Goal: Find specific page/section

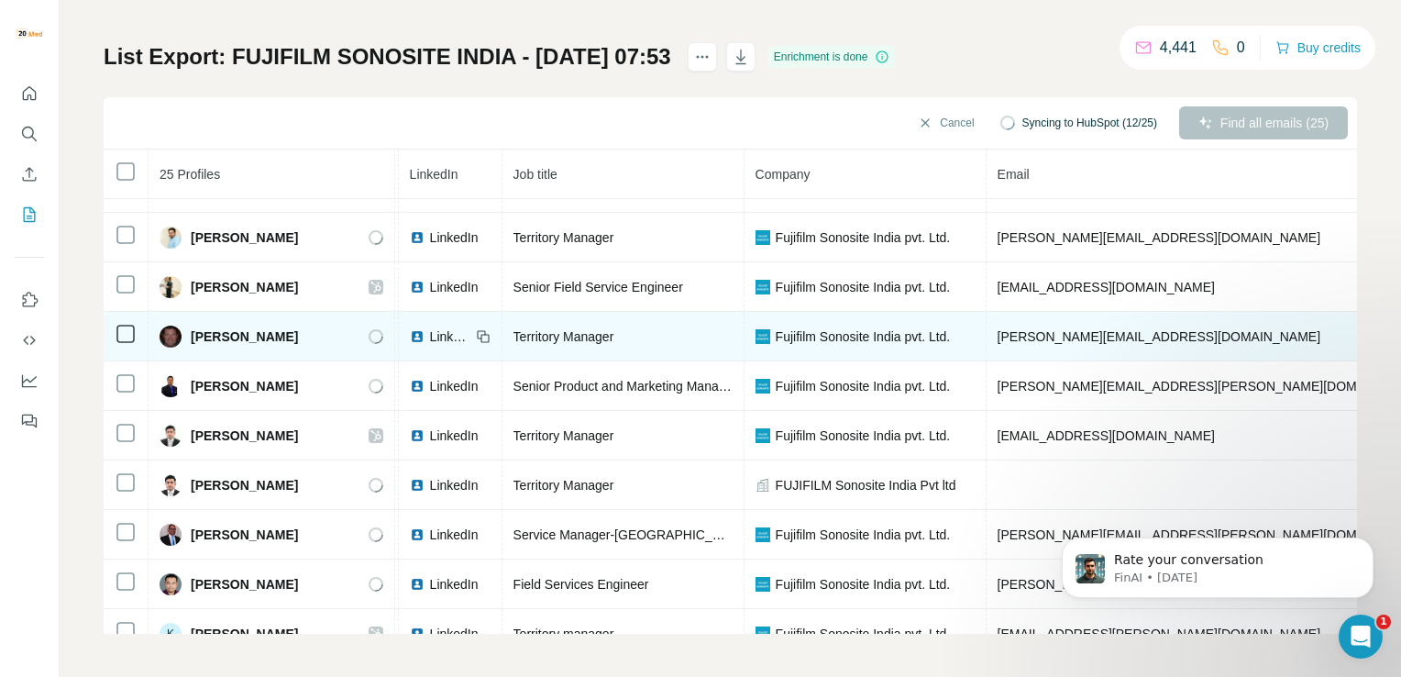
scroll to position [0, 109]
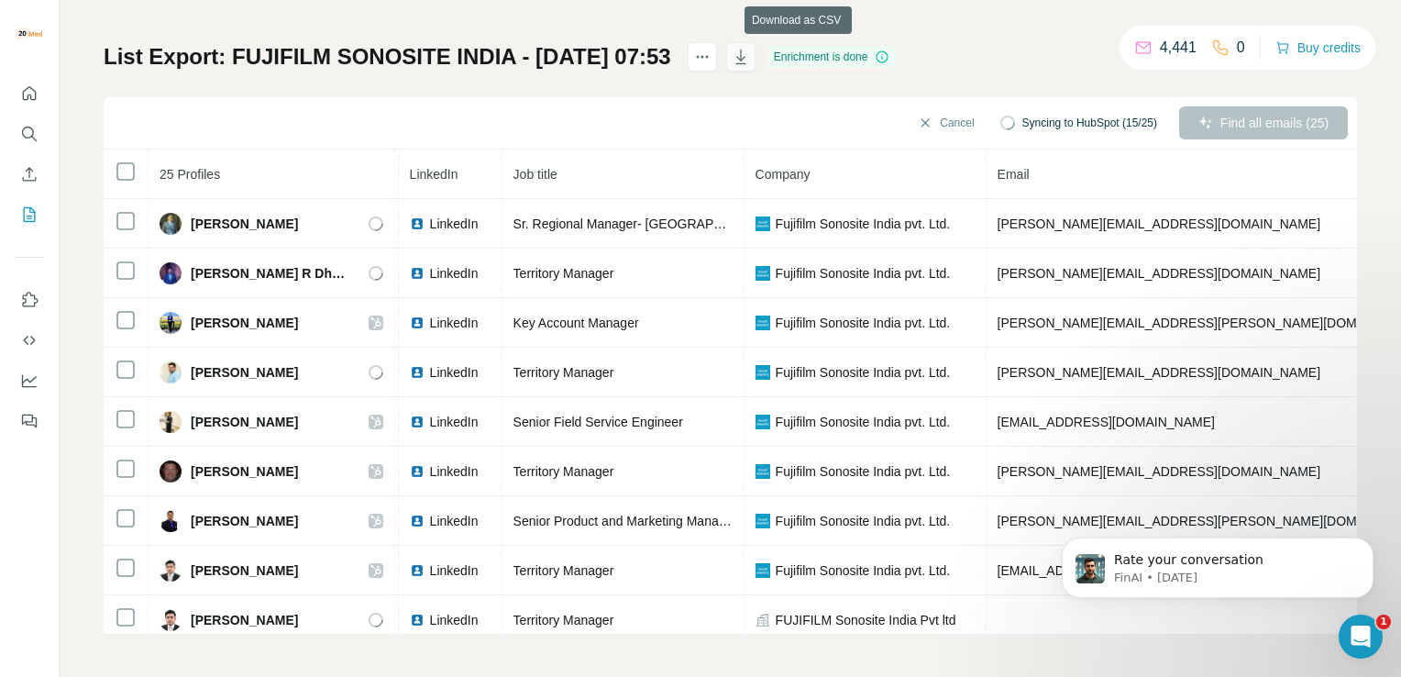
click at [750, 53] on icon "button" at bounding box center [741, 57] width 18 height 18
click at [27, 203] on button "My lists" at bounding box center [29, 214] width 29 height 33
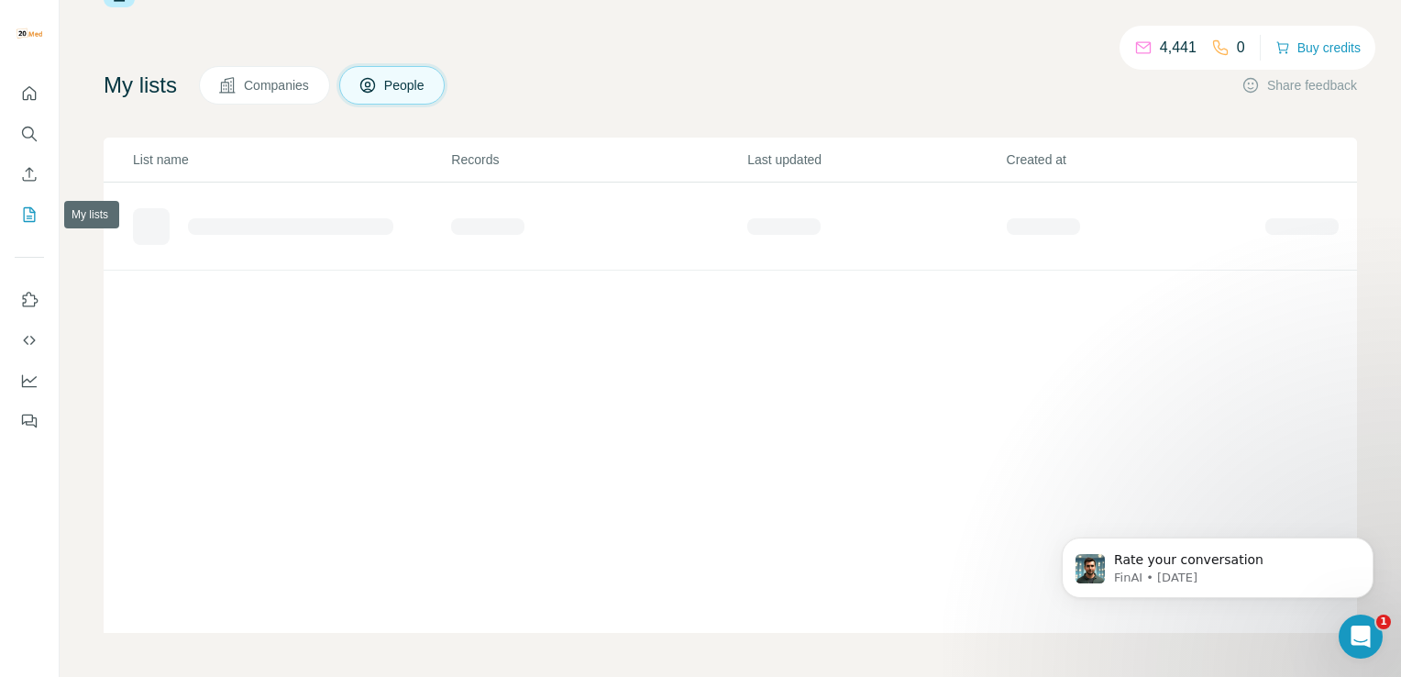
scroll to position [67, 0]
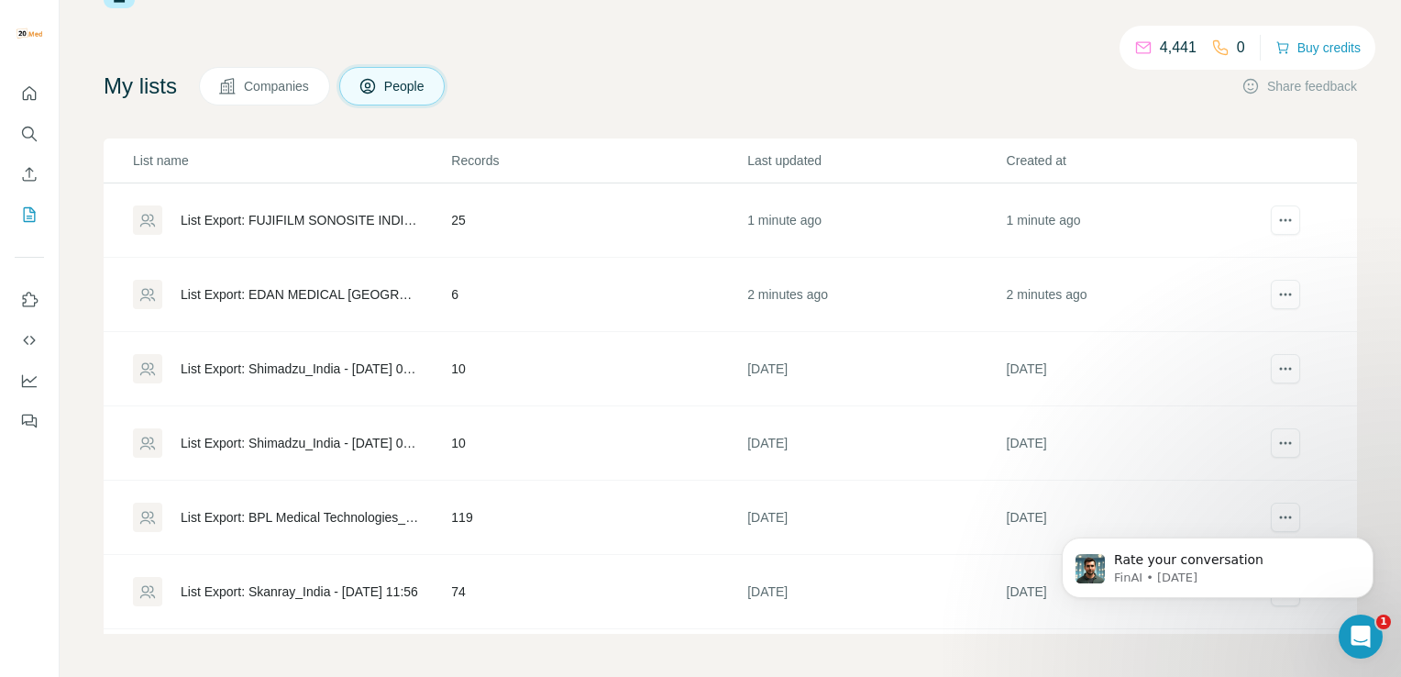
click at [241, 285] on div "List Export: EDAN MEDICAL INDIA - 05/09/2025 07:53" at bounding box center [300, 294] width 239 height 18
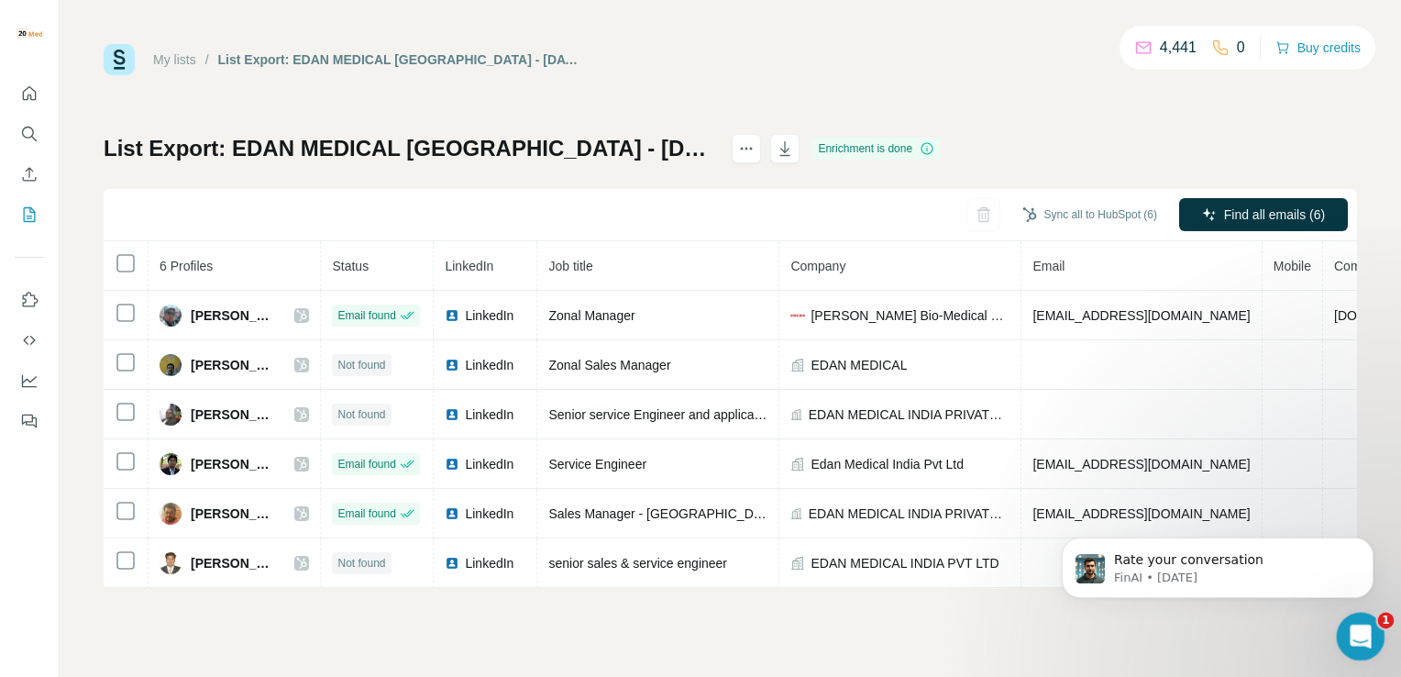
click at [1349, 636] on icon "Open Intercom Messenger" at bounding box center [1358, 634] width 30 height 30
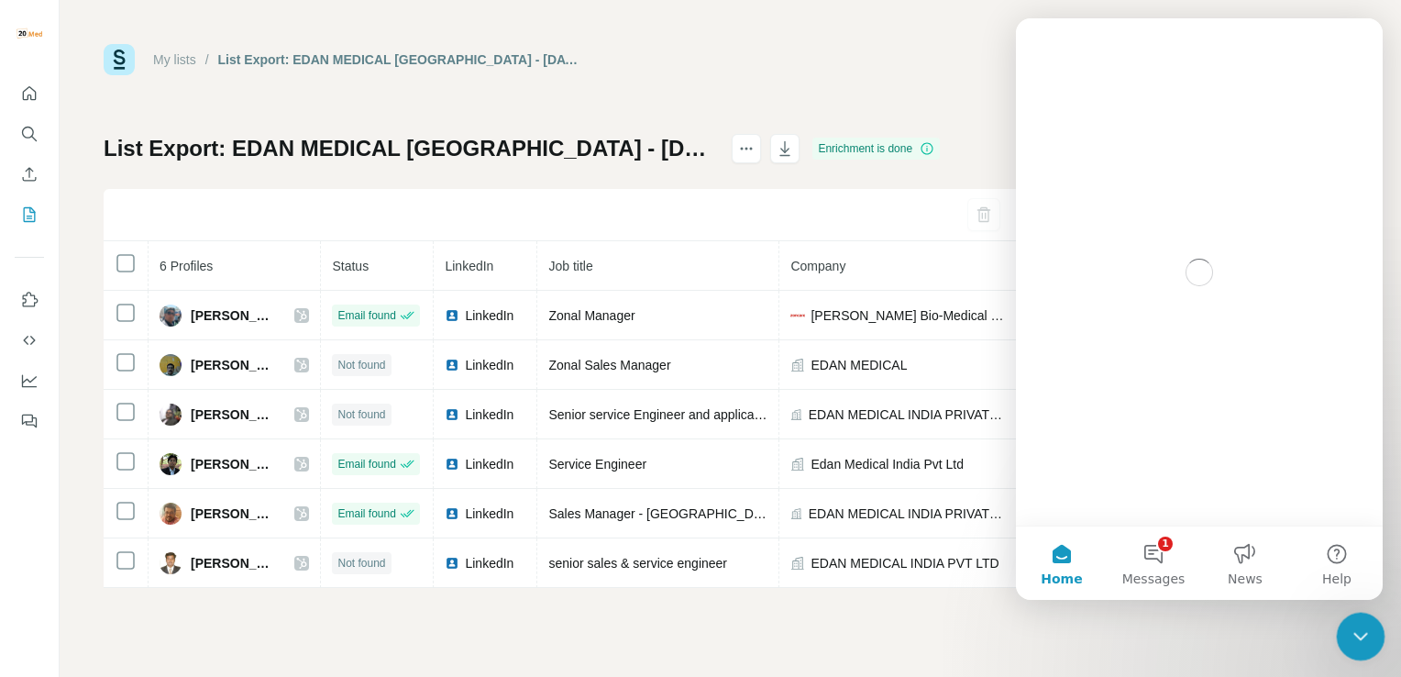
click at [1349, 636] on icon "Close Intercom Messenger" at bounding box center [1358, 633] width 22 height 22
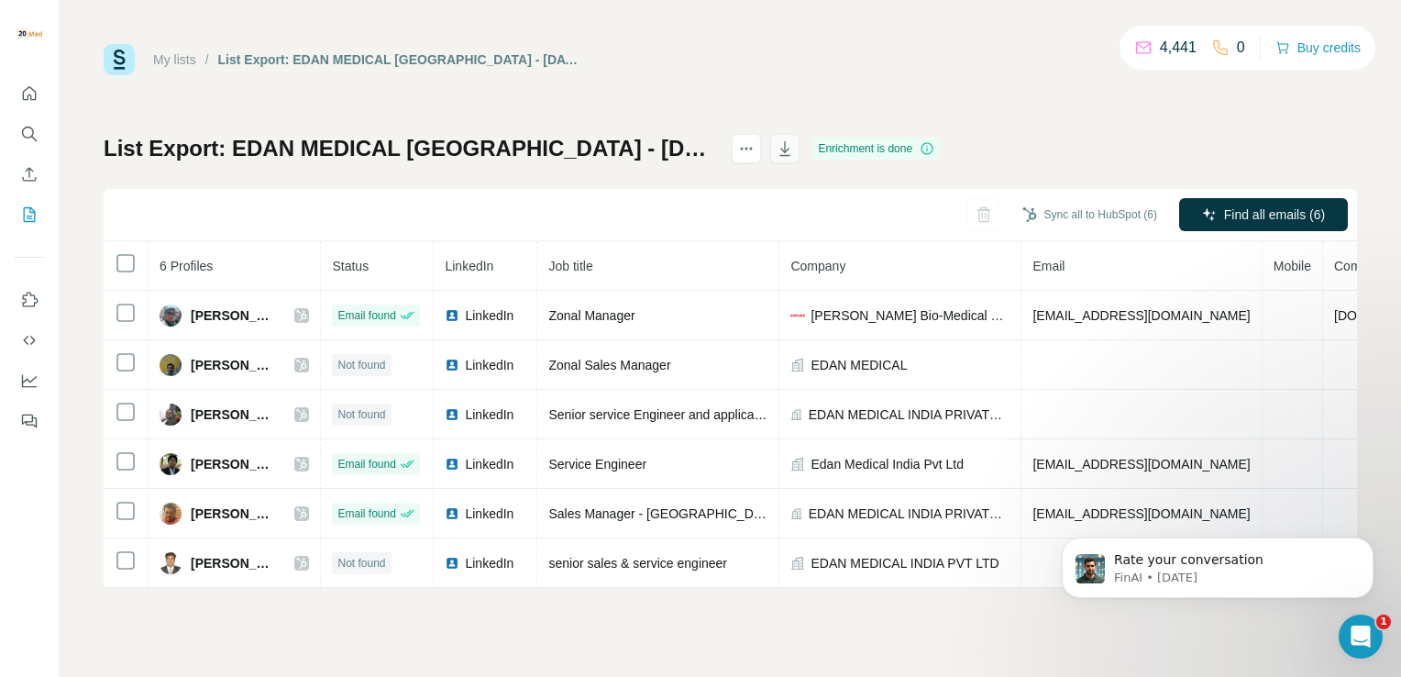
click at [776, 149] on icon "button" at bounding box center [785, 148] width 18 height 18
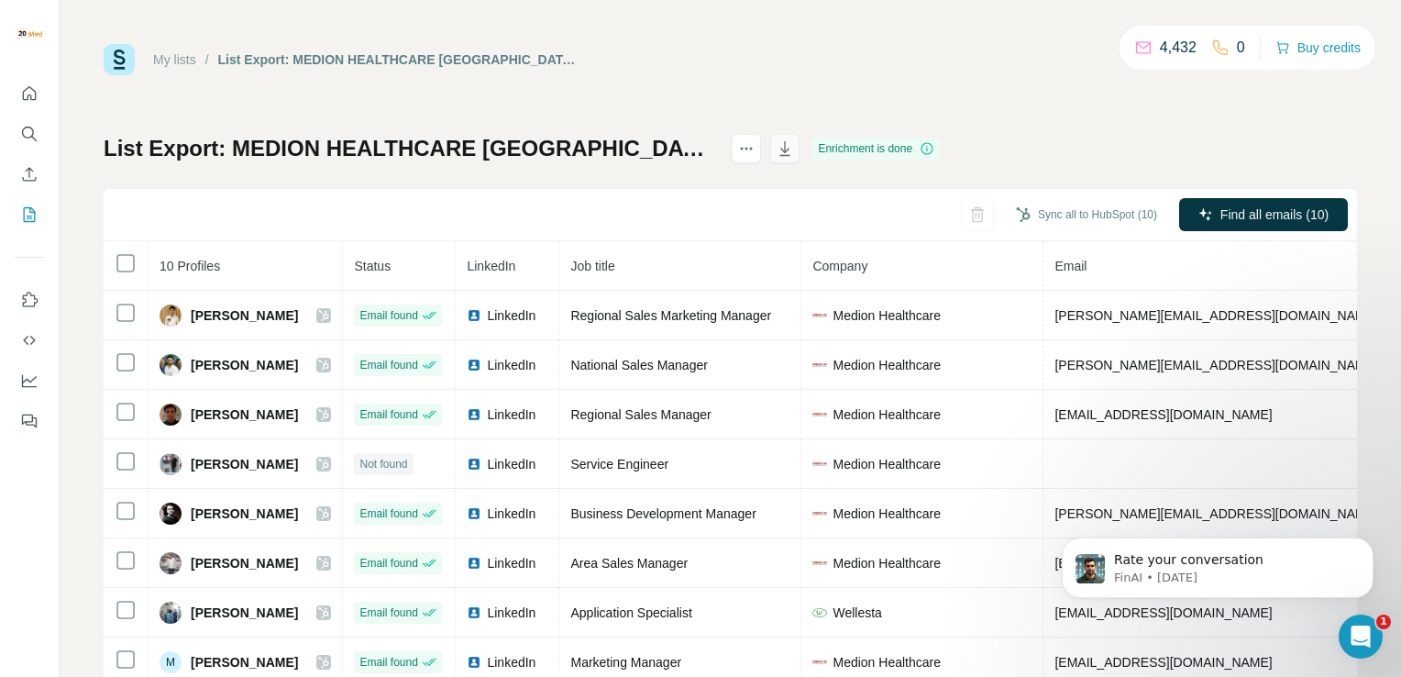
click at [794, 152] on icon "button" at bounding box center [785, 148] width 18 height 18
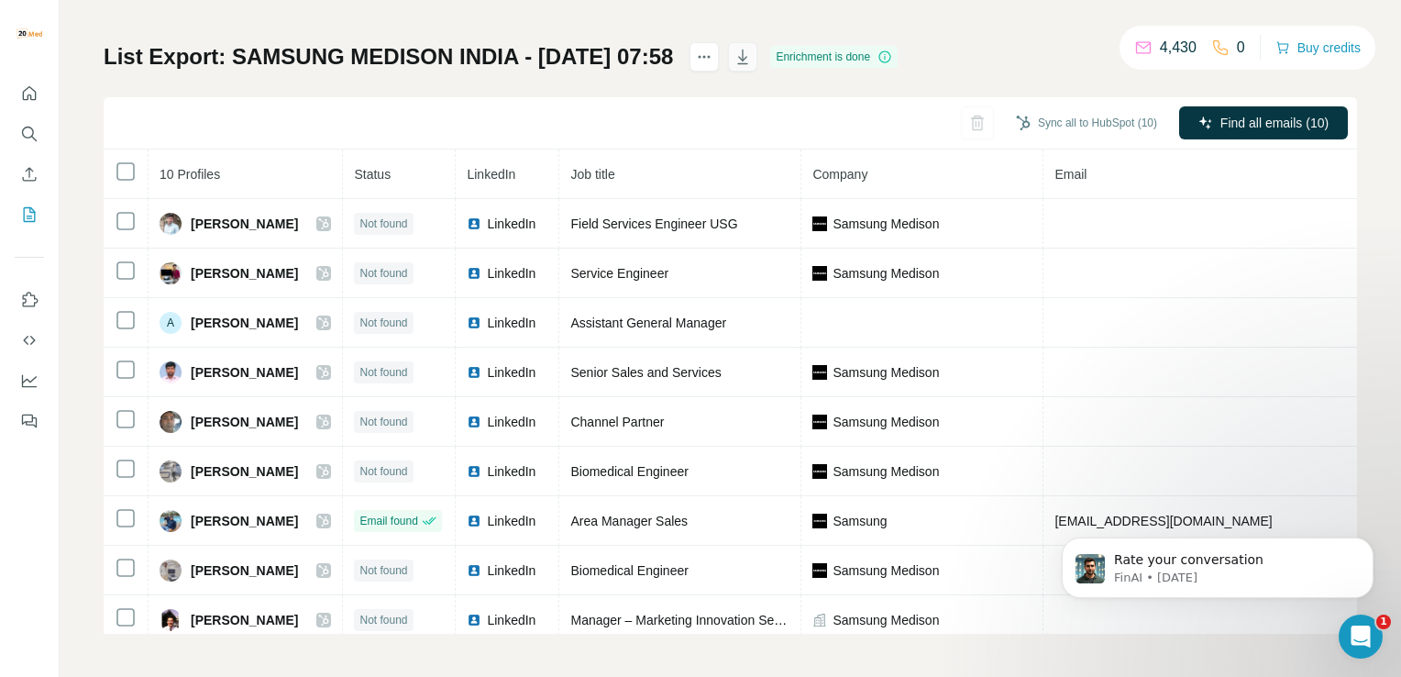
click at [748, 57] on icon "button" at bounding box center [743, 59] width 9 height 6
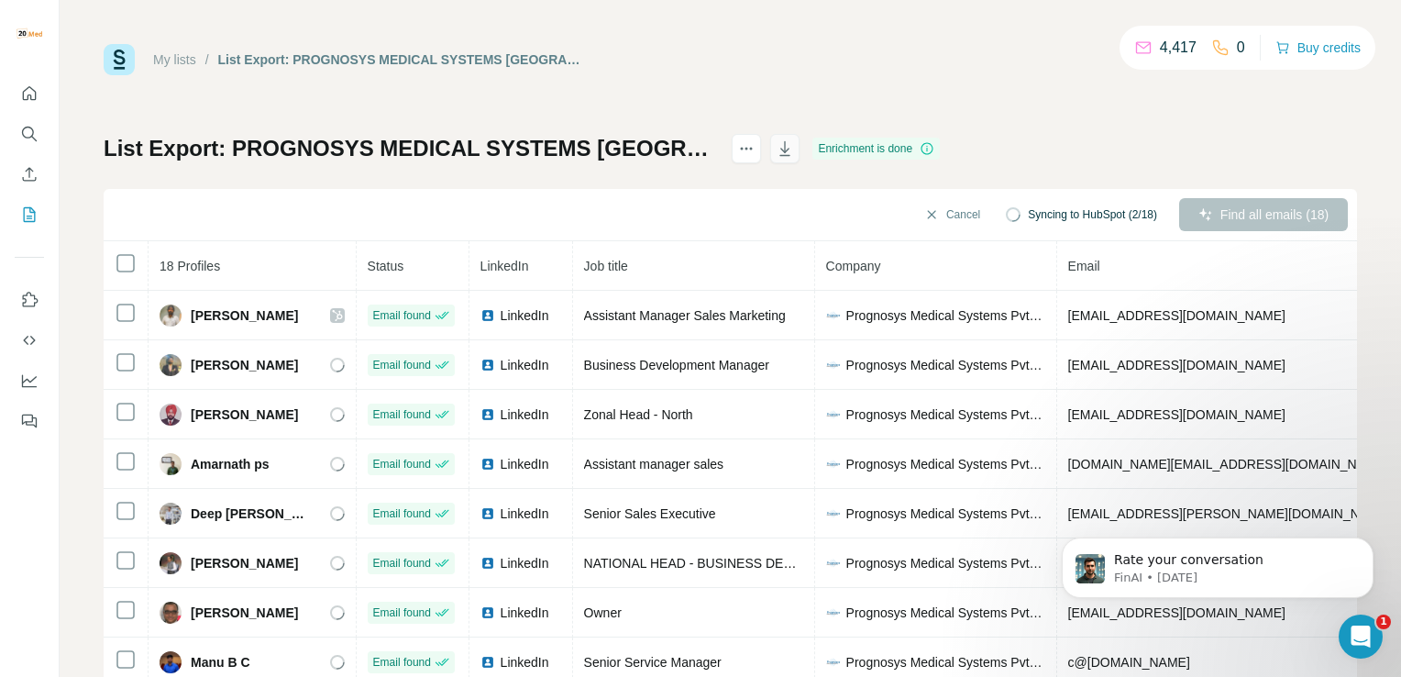
click at [794, 145] on icon "button" at bounding box center [785, 148] width 18 height 18
